Goal: Task Accomplishment & Management: Complete application form

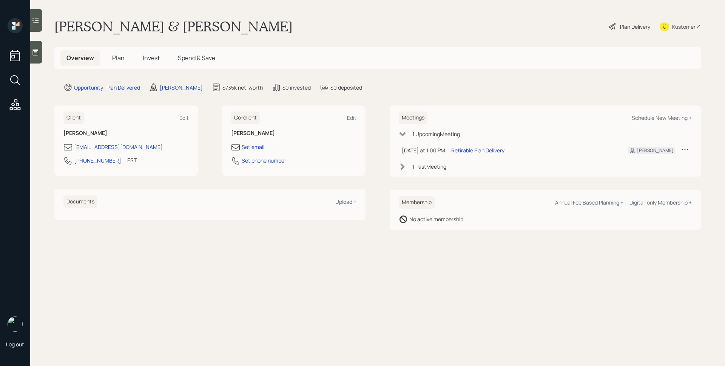
click at [125, 53] on h5 "Plan" at bounding box center [118, 58] width 25 height 16
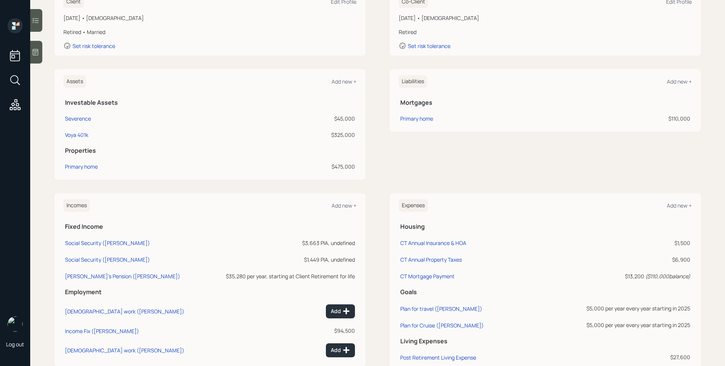
scroll to position [252, 0]
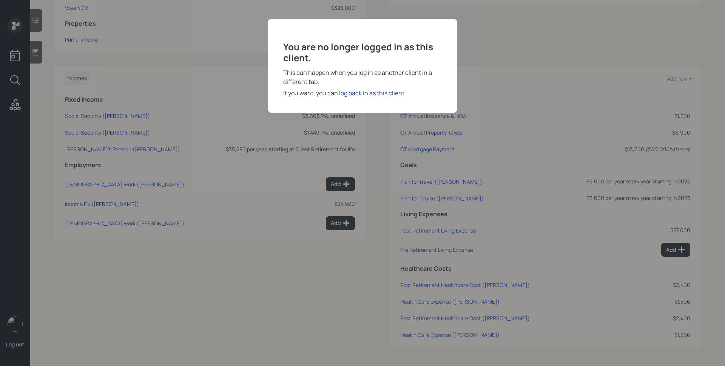
click at [386, 91] on div "log back in as this client" at bounding box center [371, 92] width 65 height 9
